Goal: Task Accomplishment & Management: Manage account settings

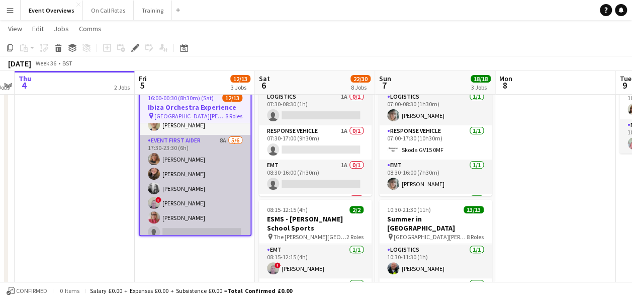
scroll to position [166, 0]
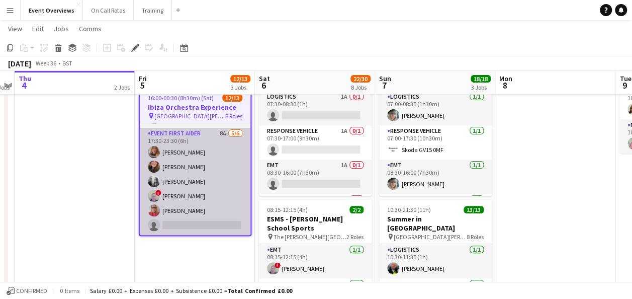
click at [213, 132] on app-card-role "Event First Aider 8A [DATE] 17:30-23:30 (6h) [PERSON_NAME] [PERSON_NAME] [PERSO…" at bounding box center [195, 181] width 111 height 107
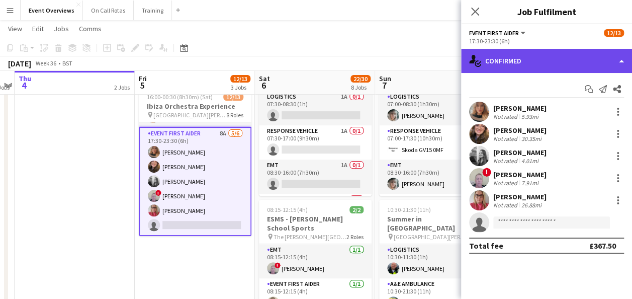
click at [528, 55] on div "single-neutral-actions-check-2 Confirmed" at bounding box center [546, 61] width 171 height 24
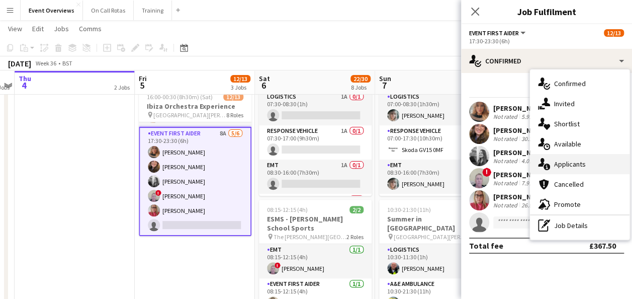
click at [562, 159] on span "Applicants" at bounding box center [570, 163] width 32 height 9
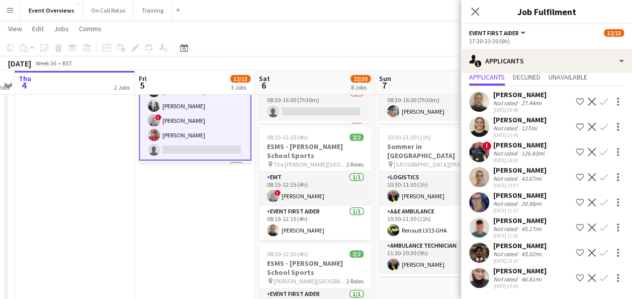
scroll to position [0, 0]
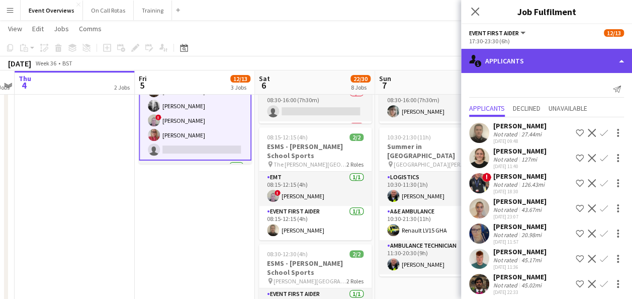
click at [515, 54] on div "single-neutral-actions-information Applicants" at bounding box center [546, 61] width 171 height 24
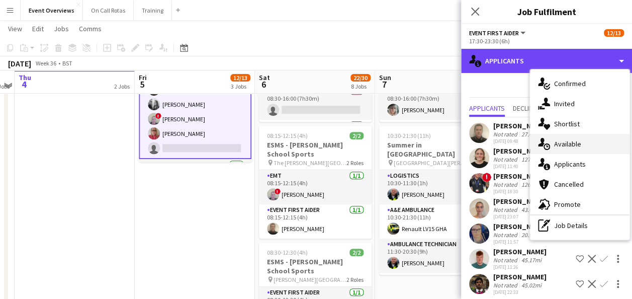
scroll to position [183, 0]
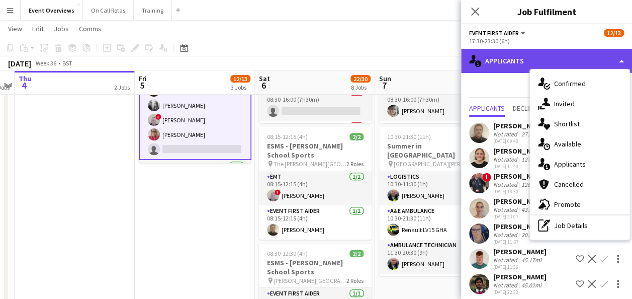
click at [536, 58] on div "single-neutral-actions-information Applicants" at bounding box center [546, 61] width 171 height 24
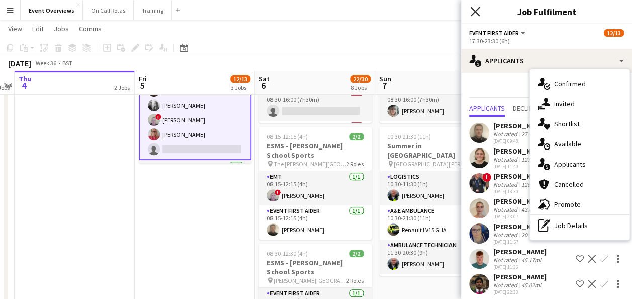
click at [475, 8] on icon "Close pop-in" at bounding box center [475, 12] width 10 height 10
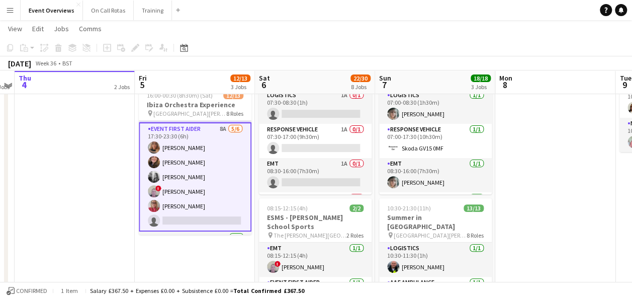
scroll to position [112, 0]
click at [192, 126] on app-card-role "Event First Aider 8A [DATE] 17:30-23:30 (6h) [PERSON_NAME] [PERSON_NAME] [PERSO…" at bounding box center [195, 176] width 113 height 109
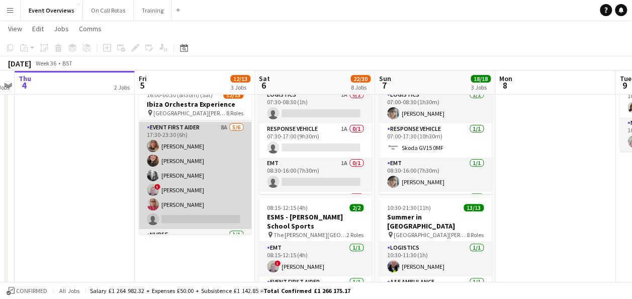
click at [192, 126] on app-card-role "Event First Aider 8A [DATE] 17:30-23:30 (6h) [PERSON_NAME] [PERSON_NAME] [PERSO…" at bounding box center [195, 175] width 113 height 107
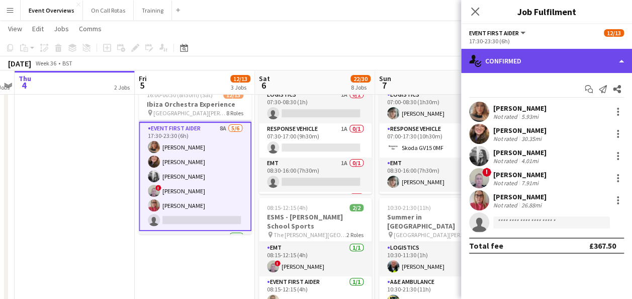
drag, startPoint x: 526, startPoint y: 63, endPoint x: 538, endPoint y: 55, distance: 14.9
click at [538, 55] on div "single-neutral-actions-check-2 Confirmed" at bounding box center [546, 61] width 171 height 24
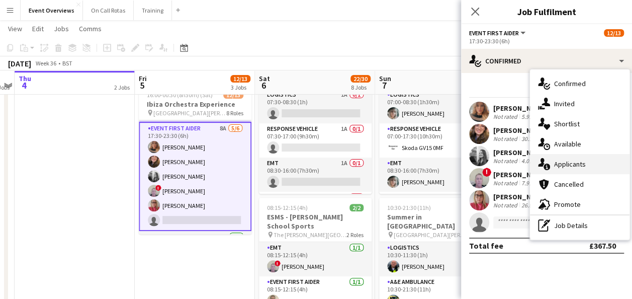
click at [554, 157] on div "single-neutral-actions-information Applicants" at bounding box center [580, 164] width 100 height 20
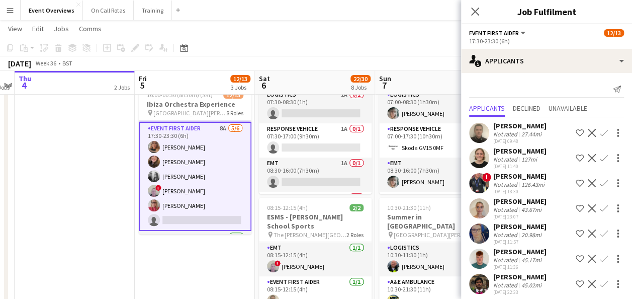
scroll to position [31, 0]
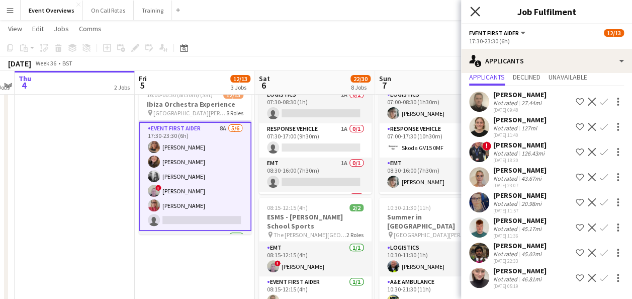
click at [476, 9] on icon "Close pop-in" at bounding box center [475, 12] width 10 height 10
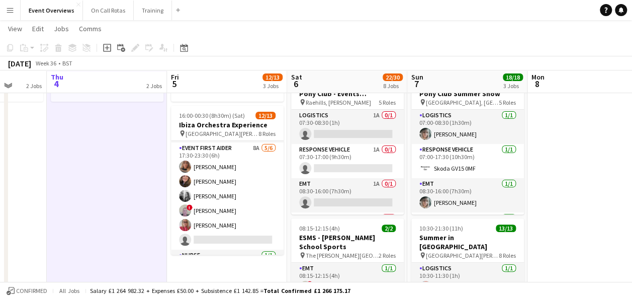
scroll to position [92, 0]
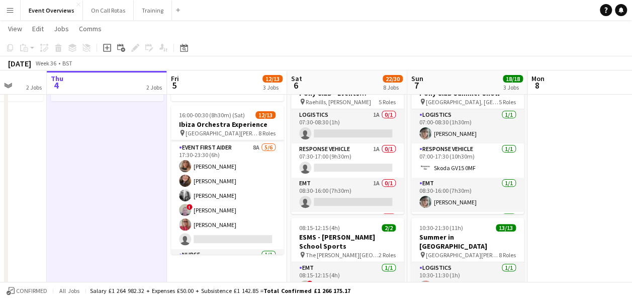
click at [327, 170] on app-card-role "Response Vehicle 1A 0/1 07:30-17:00 (9h30m) single-neutral-actions" at bounding box center [347, 160] width 113 height 34
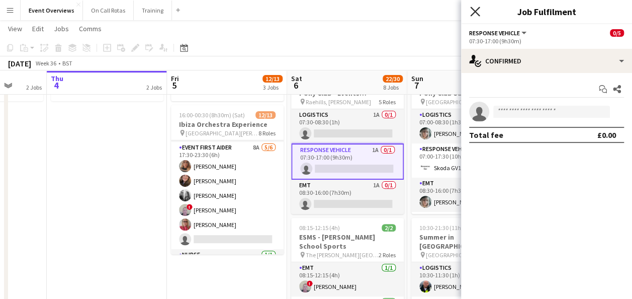
click at [478, 10] on icon "Close pop-in" at bounding box center [475, 12] width 10 height 10
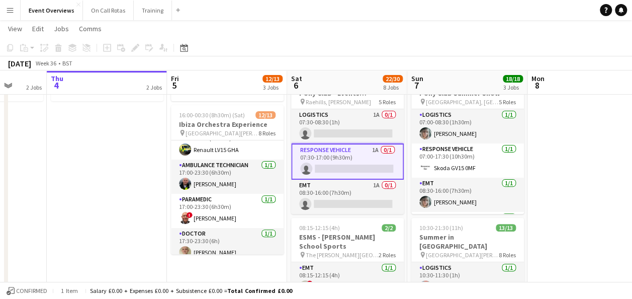
scroll to position [0, 0]
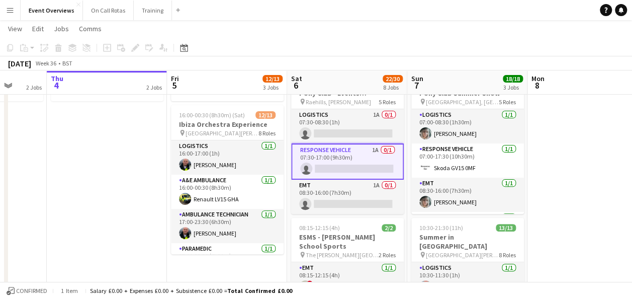
click at [299, 26] on app-page-menu "View Day view expanded Day view collapsed Month view Date picker Jump to today …" at bounding box center [316, 29] width 632 height 19
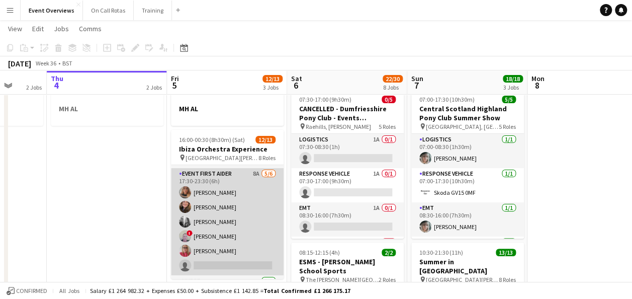
scroll to position [172, 0]
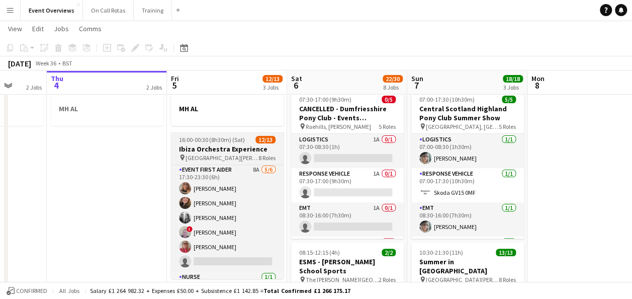
click at [226, 164] on div "Logistics 1/1 16:00-17:00 (1h) Kenny Hunter A&E Ambulance 1/1 16:00-00:30 (8h30…" at bounding box center [227, 221] width 113 height 114
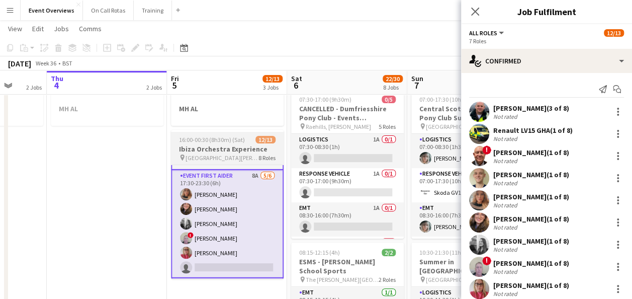
scroll to position [178, 0]
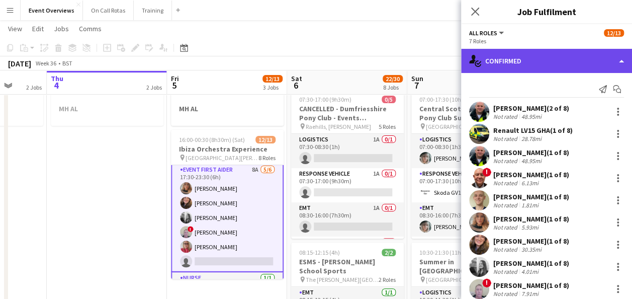
click at [537, 54] on div "single-neutral-actions-check-2 Confirmed" at bounding box center [546, 61] width 171 height 24
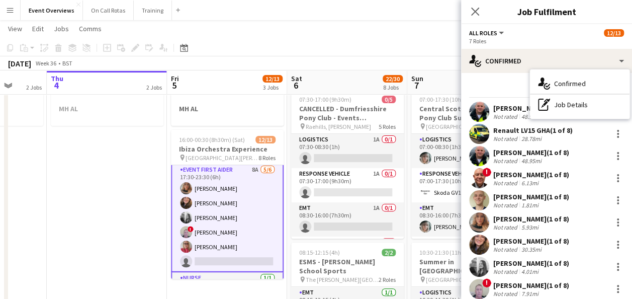
click at [225, 183] on app-card-role "Event First Aider 8A [DATE] 17:30-23:30 (6h) [PERSON_NAME] [PERSON_NAME] [PERSO…" at bounding box center [227, 218] width 113 height 108
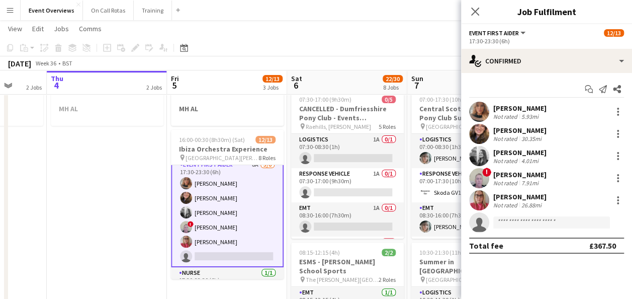
scroll to position [173, 0]
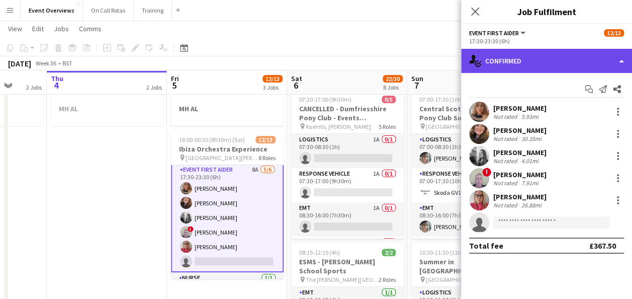
click at [523, 57] on div "single-neutral-actions-check-2 Confirmed" at bounding box center [546, 61] width 171 height 24
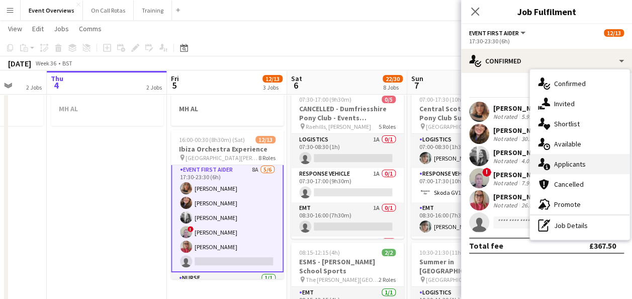
click at [565, 157] on div "single-neutral-actions-information Applicants" at bounding box center [580, 164] width 100 height 20
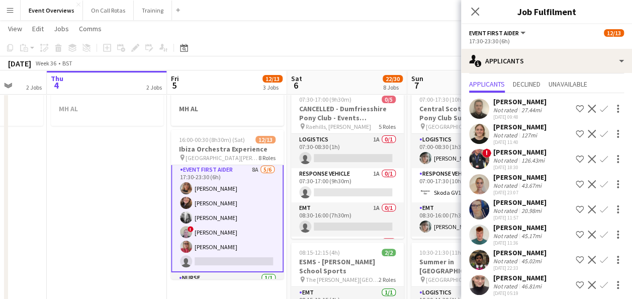
scroll to position [31, 0]
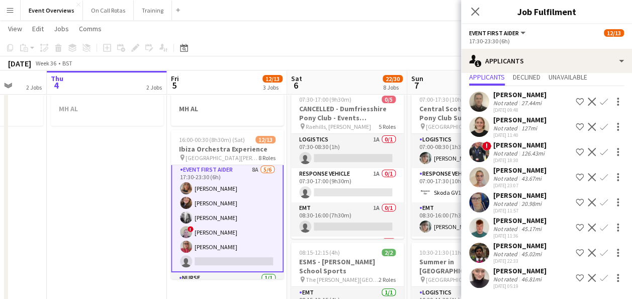
click at [469, 94] on div at bounding box center [479, 101] width 20 height 20
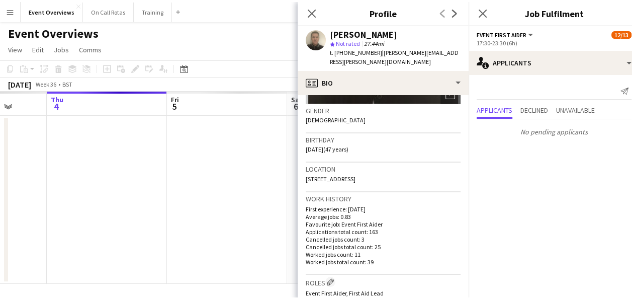
scroll to position [0, 0]
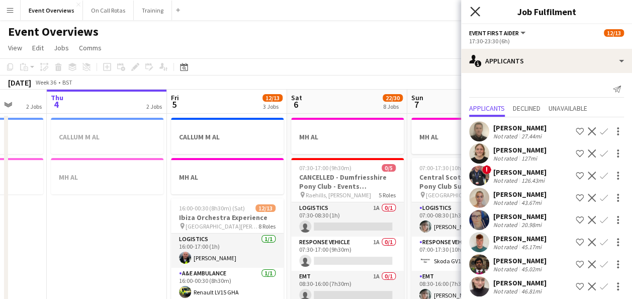
click at [472, 10] on icon "Close pop-in" at bounding box center [475, 12] width 10 height 10
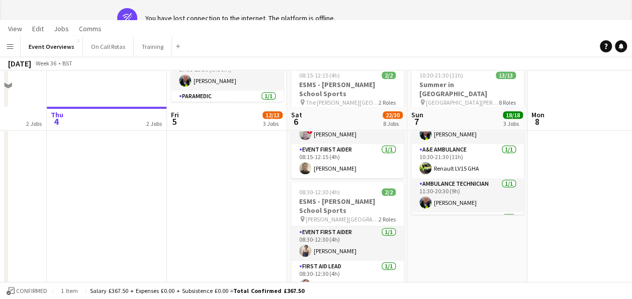
scroll to position [281, 0]
click at [472, 150] on app-card-role "A&E Ambulance 1/1 10:30-21:30 (11h) Renault LV15 GHA" at bounding box center [467, 160] width 113 height 34
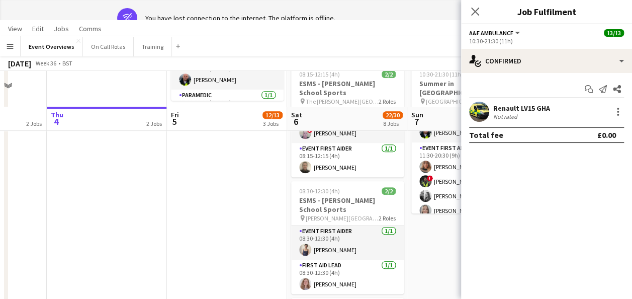
scroll to position [71, 0]
click at [473, 14] on icon "Close pop-in" at bounding box center [475, 12] width 10 height 10
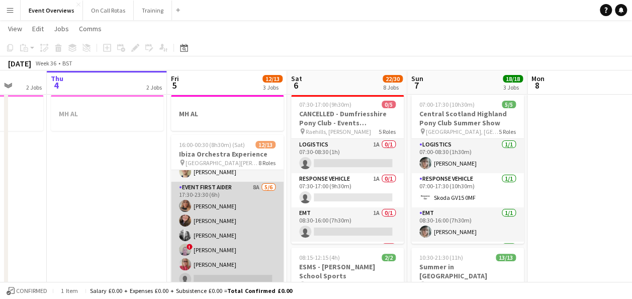
scroll to position [159, 0]
click at [216, 182] on app-card-role "Event First Aider 8A [DATE] 17:30-23:30 (6h) [PERSON_NAME] [PERSON_NAME] [PERSO…" at bounding box center [227, 234] width 113 height 107
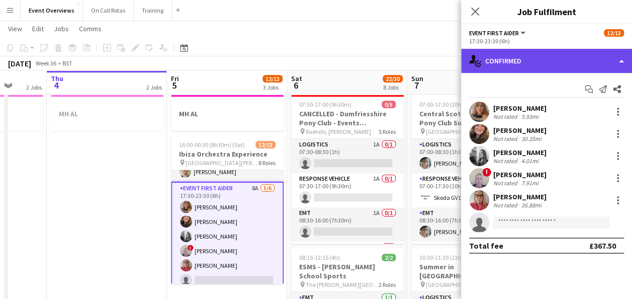
click at [506, 64] on div "single-neutral-actions-check-2 Confirmed" at bounding box center [546, 61] width 171 height 24
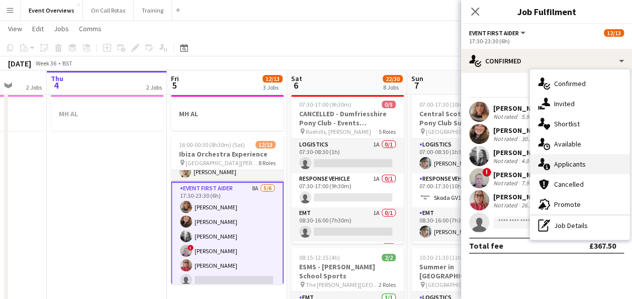
click at [560, 161] on span "Applicants" at bounding box center [570, 163] width 32 height 9
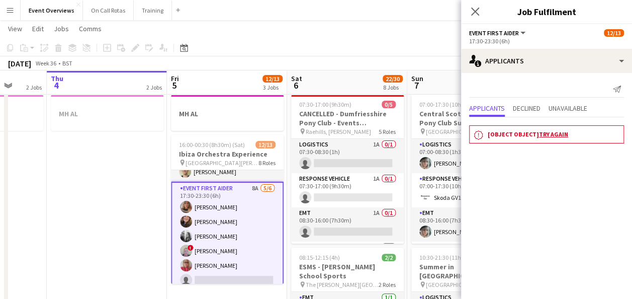
click at [554, 130] on link "Try again" at bounding box center [553, 134] width 29 height 8
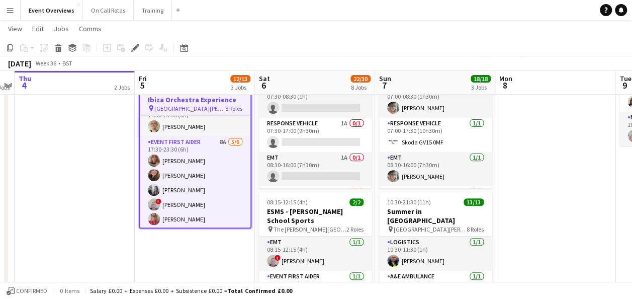
scroll to position [150, 0]
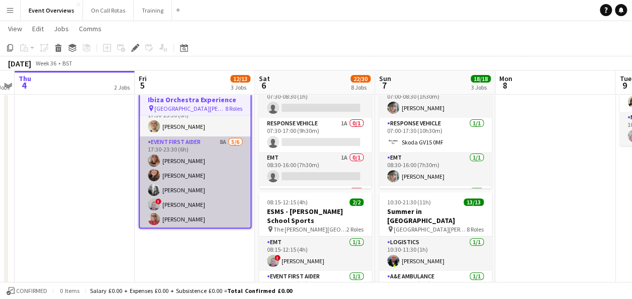
click at [206, 141] on app-card-role "Event First Aider 8A [DATE] 17:30-23:30 (6h) [PERSON_NAME] [PERSON_NAME] [PERSO…" at bounding box center [195, 189] width 111 height 107
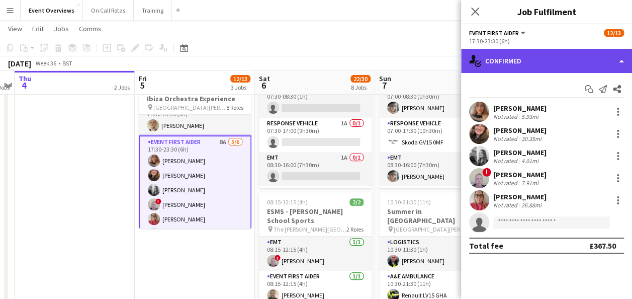
click at [535, 57] on div "single-neutral-actions-check-2 Confirmed" at bounding box center [546, 61] width 171 height 24
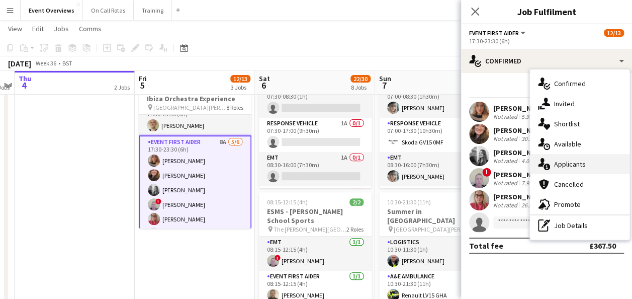
click at [558, 168] on span "Applicants" at bounding box center [570, 163] width 32 height 9
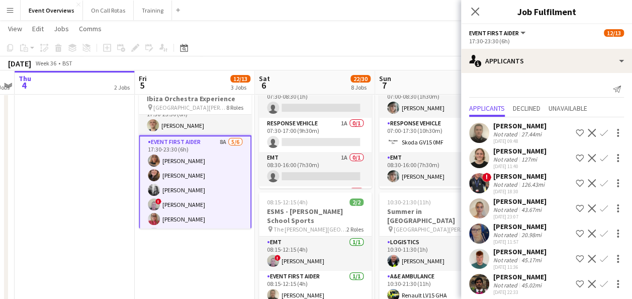
scroll to position [0, 0]
click at [481, 130] on app-user-avatar at bounding box center [479, 133] width 20 height 20
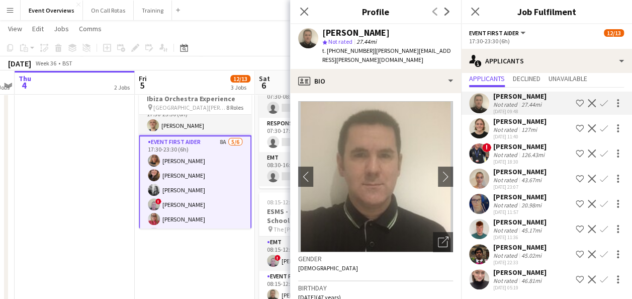
scroll to position [31, 0]
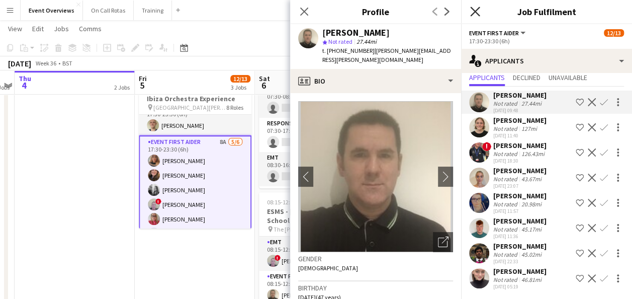
click at [476, 11] on icon "Close pop-in" at bounding box center [475, 12] width 10 height 10
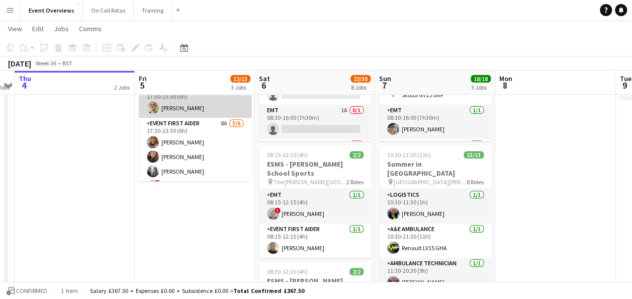
scroll to position [121, 0]
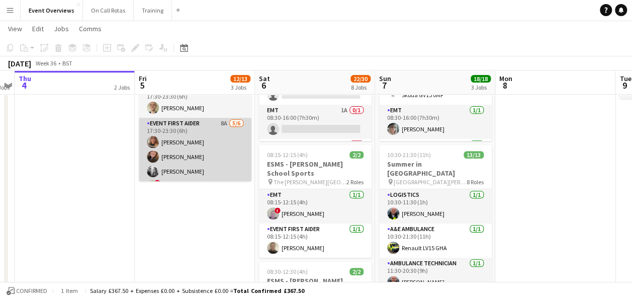
click at [203, 126] on app-card-role "Event First Aider 8A [DATE] 17:30-23:30 (6h) [PERSON_NAME] [PERSON_NAME] [PERSO…" at bounding box center [195, 171] width 113 height 107
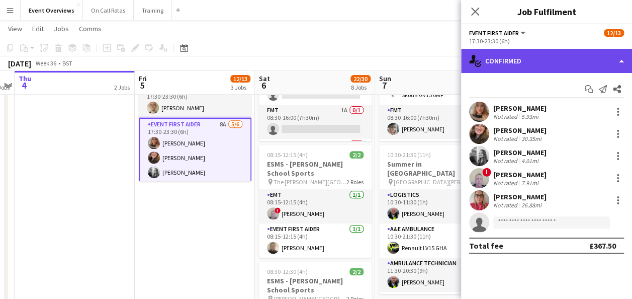
click at [538, 53] on div "single-neutral-actions-check-2 Confirmed" at bounding box center [546, 61] width 171 height 24
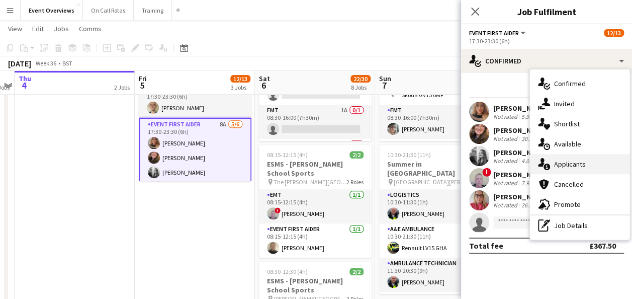
click at [567, 156] on div "single-neutral-actions-information Applicants" at bounding box center [580, 164] width 100 height 20
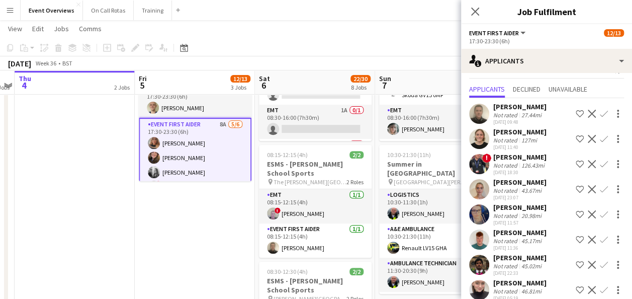
scroll to position [31, 0]
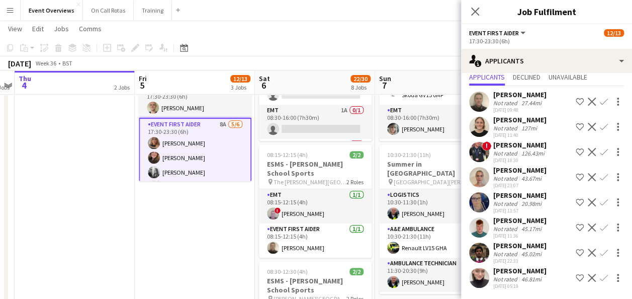
click at [477, 204] on app-user-avatar at bounding box center [479, 202] width 20 height 20
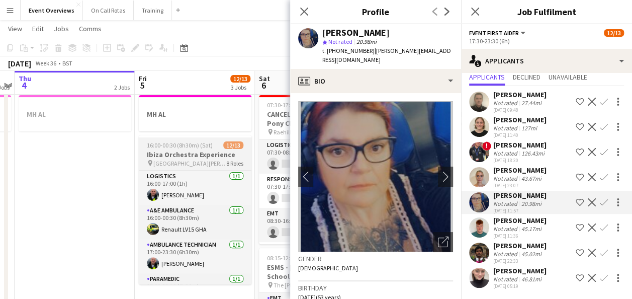
scroll to position [62, 0]
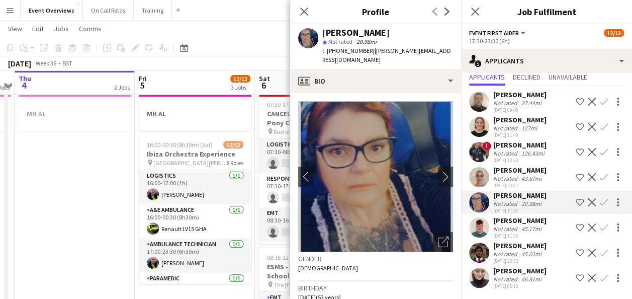
click at [479, 246] on app-user-avatar at bounding box center [479, 252] width 20 height 20
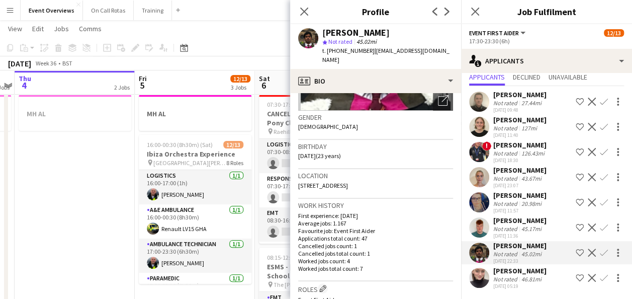
scroll to position [147, 0]
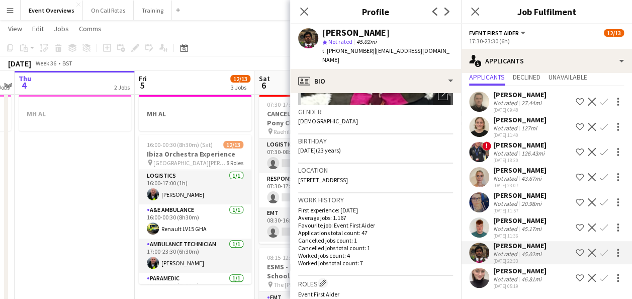
click at [478, 231] on app-user-avatar at bounding box center [479, 227] width 20 height 20
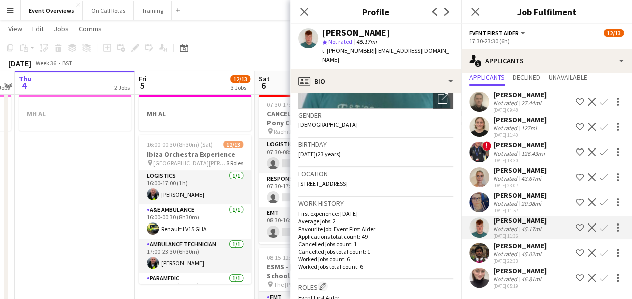
scroll to position [145, 0]
click at [479, 250] on app-user-avatar at bounding box center [479, 252] width 20 height 20
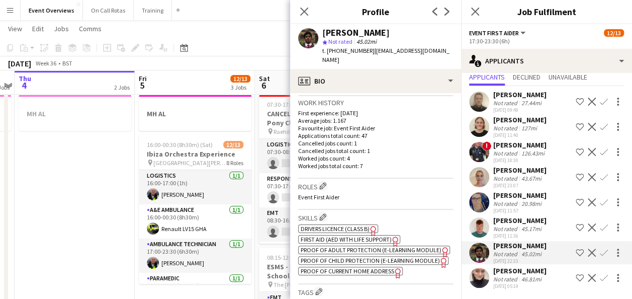
scroll to position [244, 0]
click at [363, 235] on span "First Aid (AED with life support)" at bounding box center [346, 239] width 91 height 8
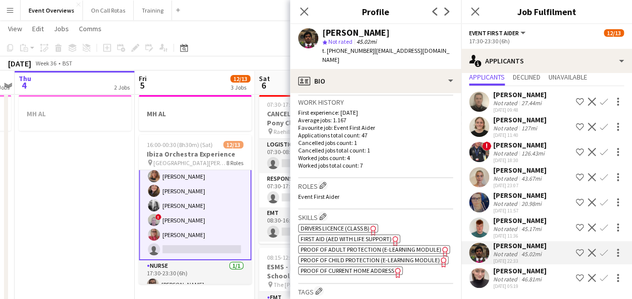
scroll to position [190, 0]
click at [478, 275] on app-user-avatar at bounding box center [479, 277] width 20 height 20
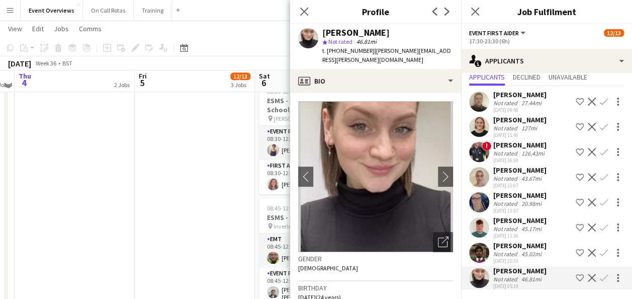
scroll to position [346, 0]
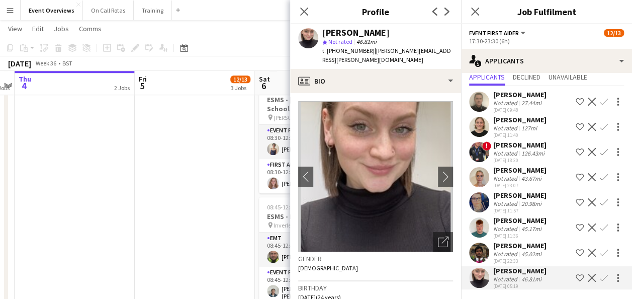
click at [478, 250] on app-user-avatar at bounding box center [479, 252] width 20 height 20
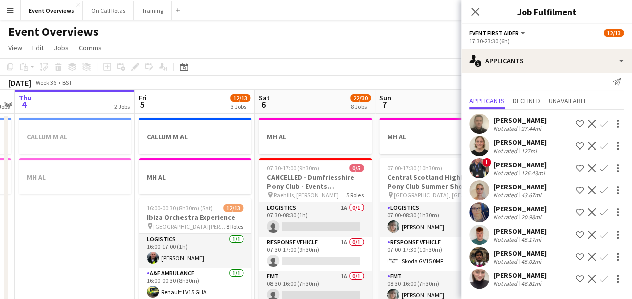
scroll to position [0, 0]
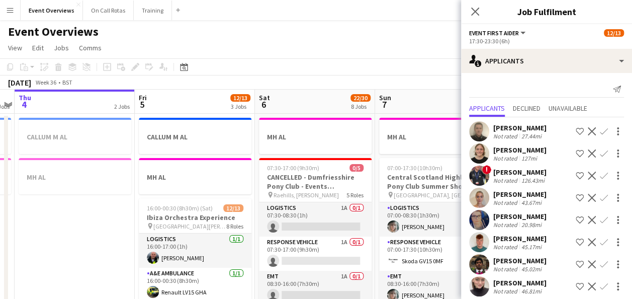
click at [477, 199] on app-user-avatar at bounding box center [479, 197] width 20 height 20
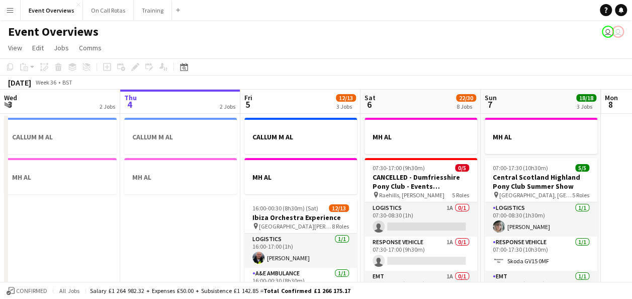
click at [4, 5] on button "Menu" at bounding box center [10, 10] width 20 height 20
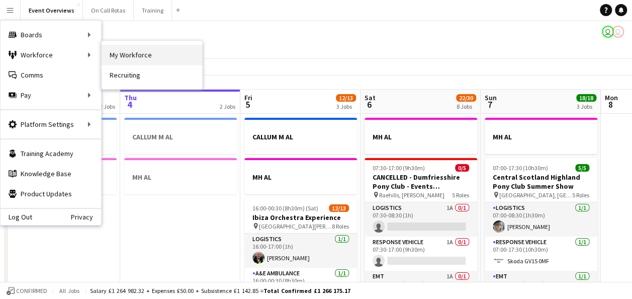
click at [117, 55] on link "My Workforce" at bounding box center [152, 55] width 101 height 20
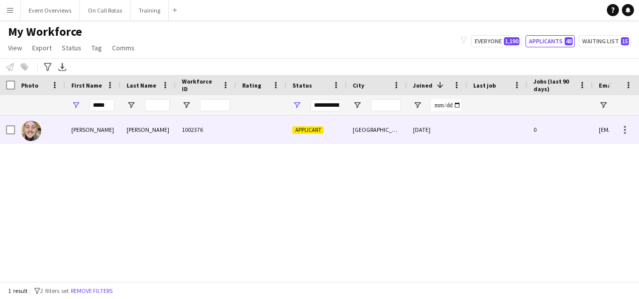
click at [136, 129] on div "Simpson" at bounding box center [148, 130] width 55 height 28
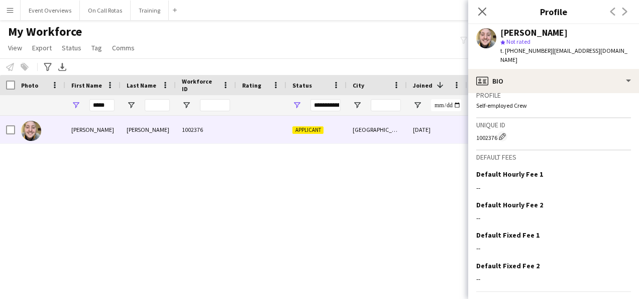
scroll to position [473, 0]
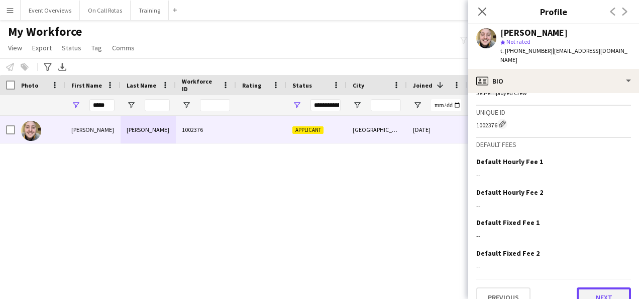
click at [586, 287] on button "Next" at bounding box center [604, 297] width 54 height 20
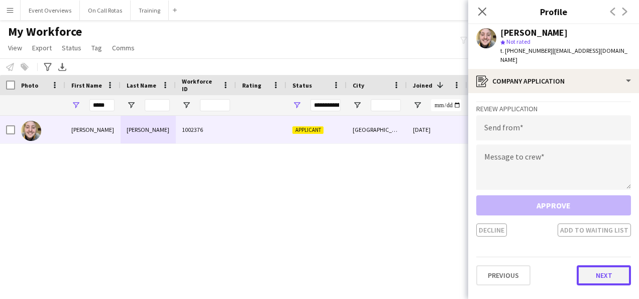
click at [594, 269] on button "Next" at bounding box center [604, 275] width 54 height 20
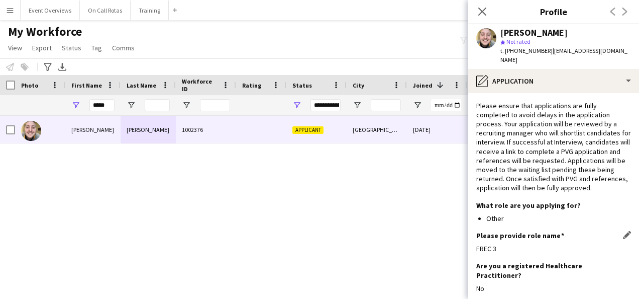
scroll to position [40, 0]
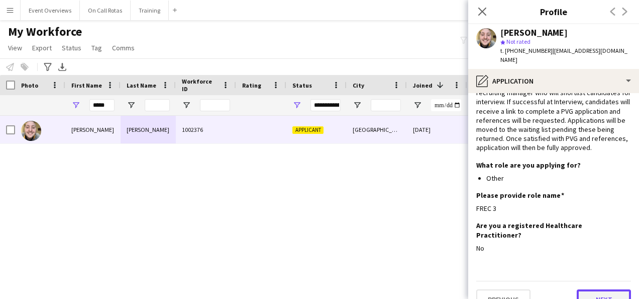
click at [597, 289] on button "Next" at bounding box center [604, 299] width 54 height 20
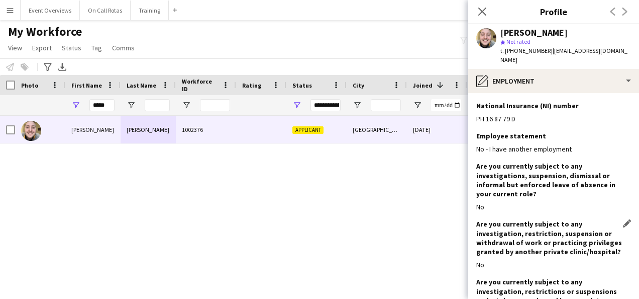
scroll to position [83, 0]
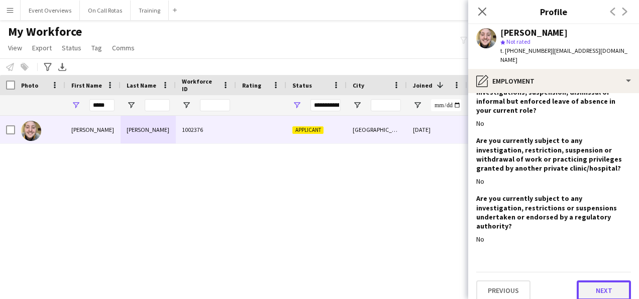
click at [590, 284] on button "Next" at bounding box center [604, 290] width 54 height 20
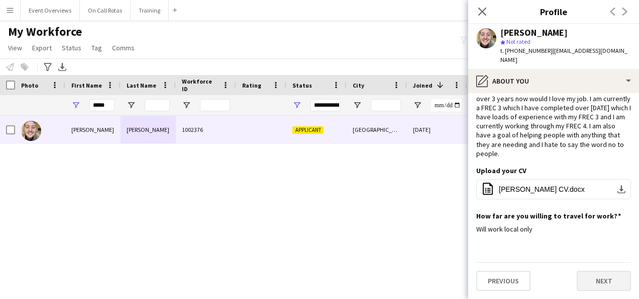
scroll to position [0, 0]
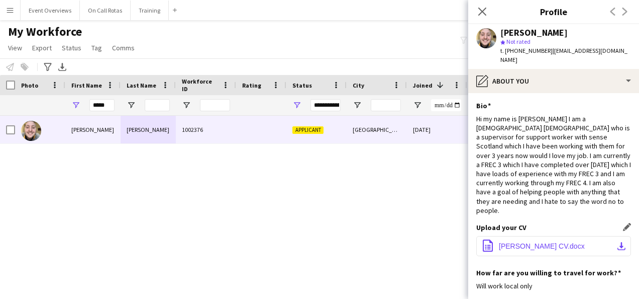
click at [536, 236] on button "office-file-sheet Craig Simpson CV.docx download-bottom" at bounding box center [553, 246] width 155 height 20
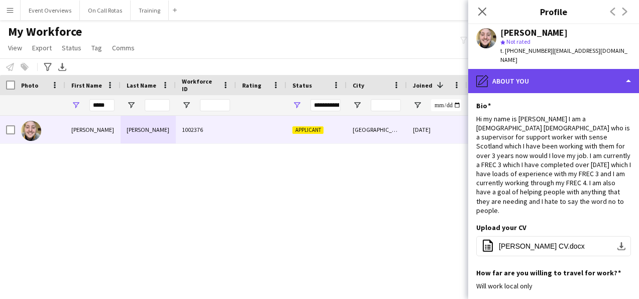
click at [582, 72] on div "pencil4 About you" at bounding box center [553, 81] width 171 height 24
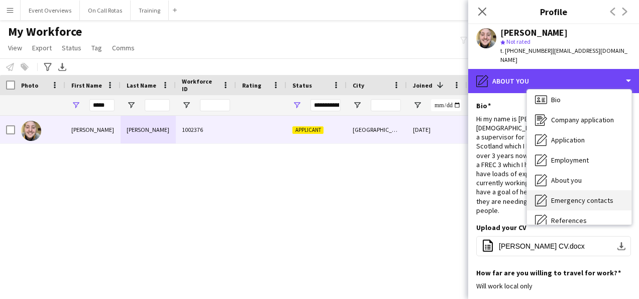
scroll to position [29, 0]
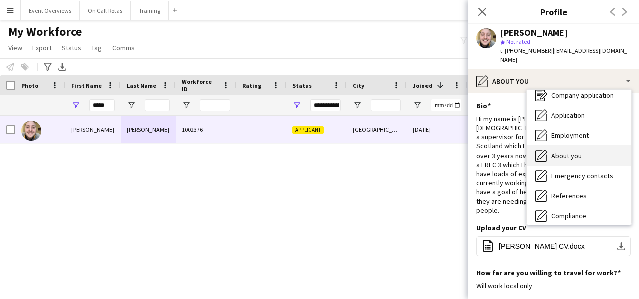
click at [586, 145] on div "About you About you" at bounding box center [579, 155] width 105 height 20
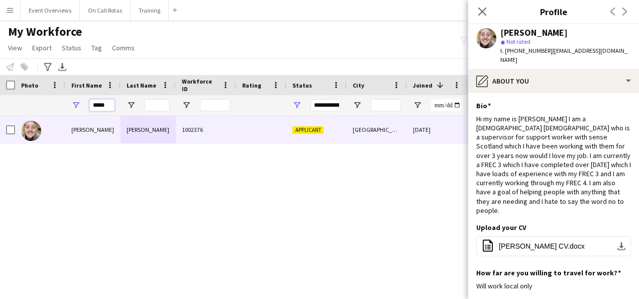
click at [110, 104] on input "*****" at bounding box center [101, 105] width 25 height 12
type input "*"
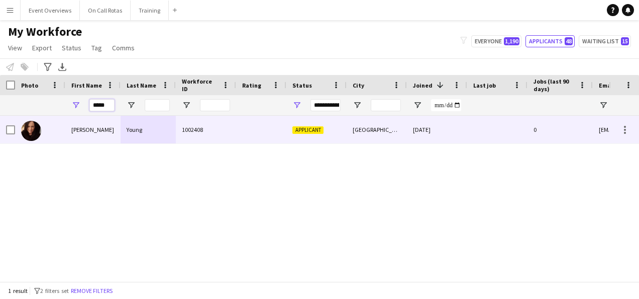
type input "*****"
click at [125, 129] on div "Young" at bounding box center [148, 130] width 55 height 28
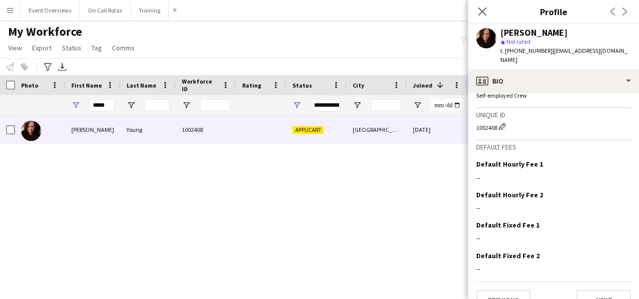
scroll to position [505, 0]
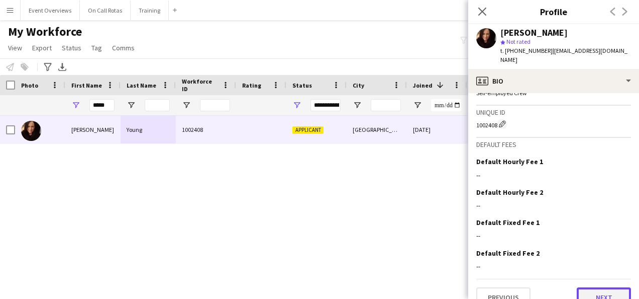
click at [598, 287] on button "Next" at bounding box center [604, 297] width 54 height 20
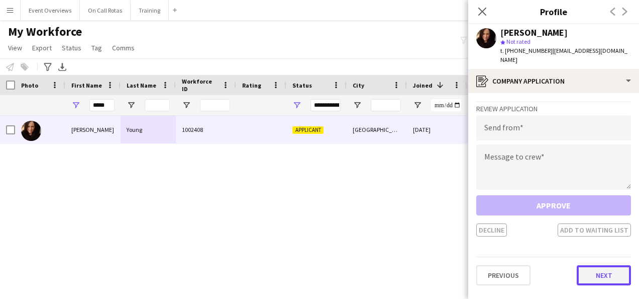
click at [603, 266] on button "Next" at bounding box center [604, 275] width 54 height 20
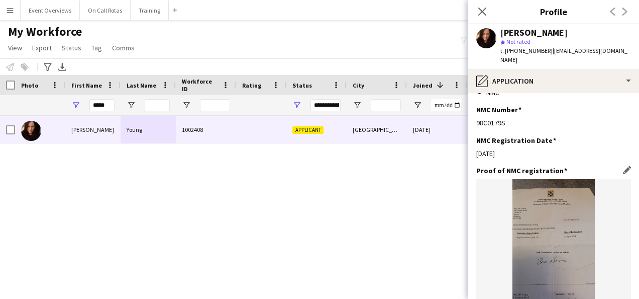
scroll to position [407, 0]
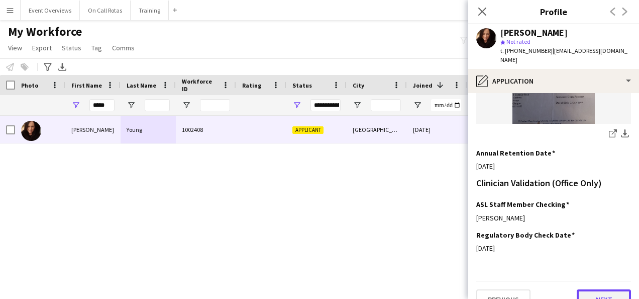
click at [603, 289] on button "Next" at bounding box center [604, 299] width 54 height 20
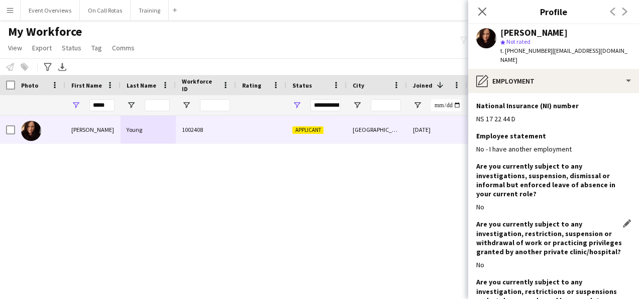
scroll to position [83, 0]
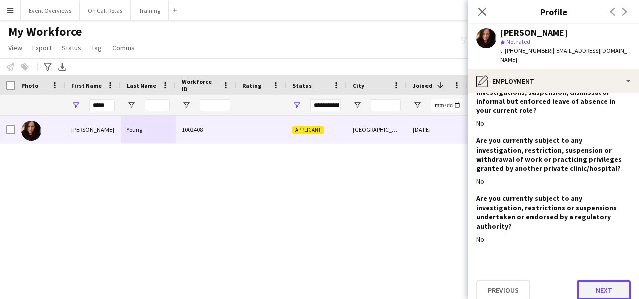
click at [600, 280] on button "Next" at bounding box center [604, 290] width 54 height 20
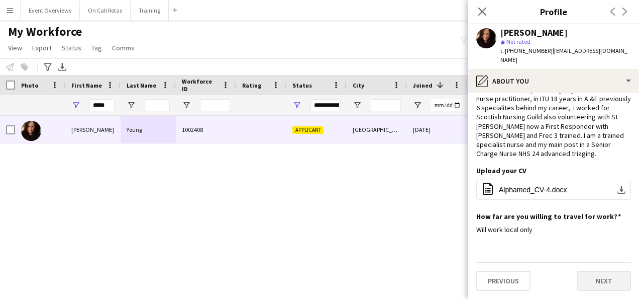
scroll to position [0, 0]
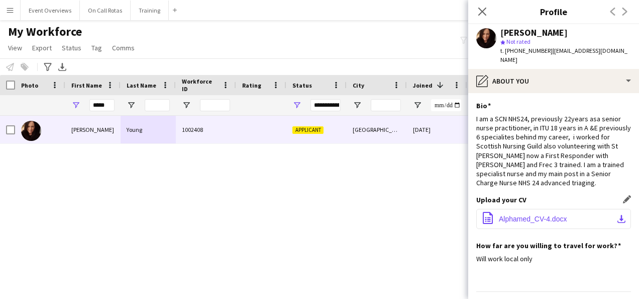
click at [535, 215] on span "Alphamed_CV-4.docx" at bounding box center [533, 219] width 68 height 8
click at [481, 13] on icon at bounding box center [482, 12] width 10 height 10
